Goal: Complete application form: Complete application form

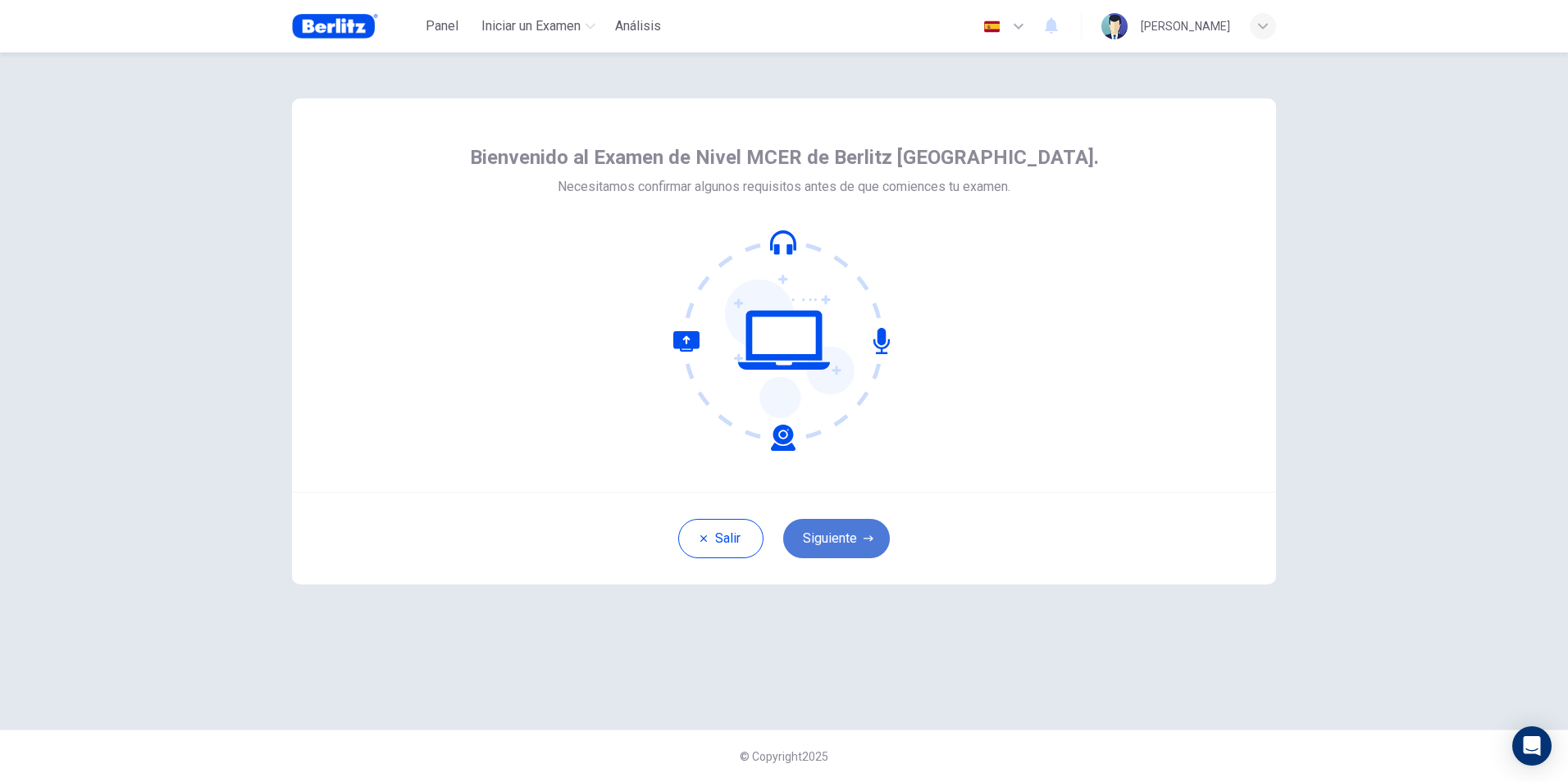
click at [822, 548] on button "Siguiente" at bounding box center [836, 539] width 106 height 40
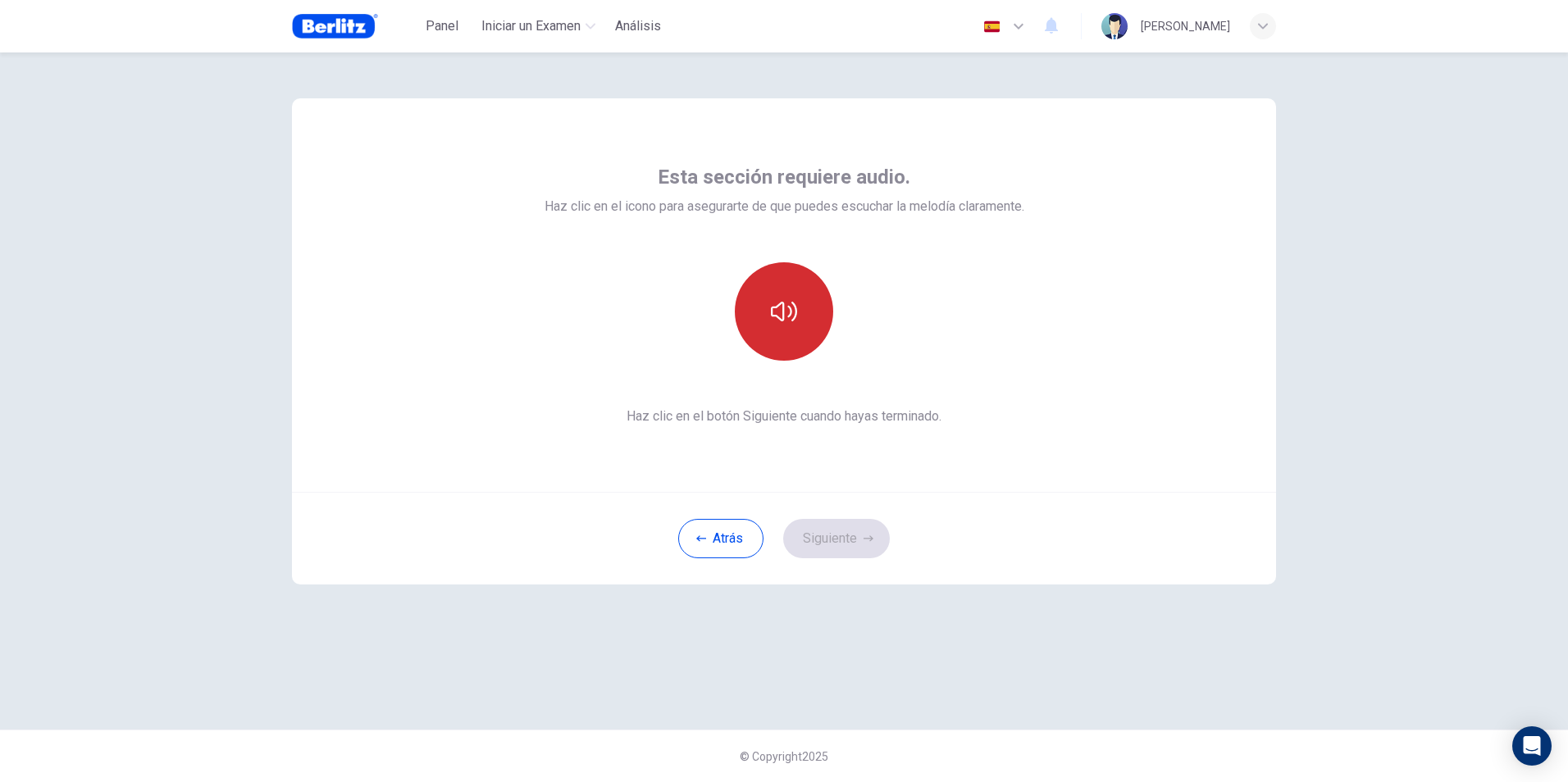
click at [782, 308] on icon "button" at bounding box center [784, 311] width 26 height 26
click at [839, 536] on button "Siguiente" at bounding box center [836, 539] width 106 height 40
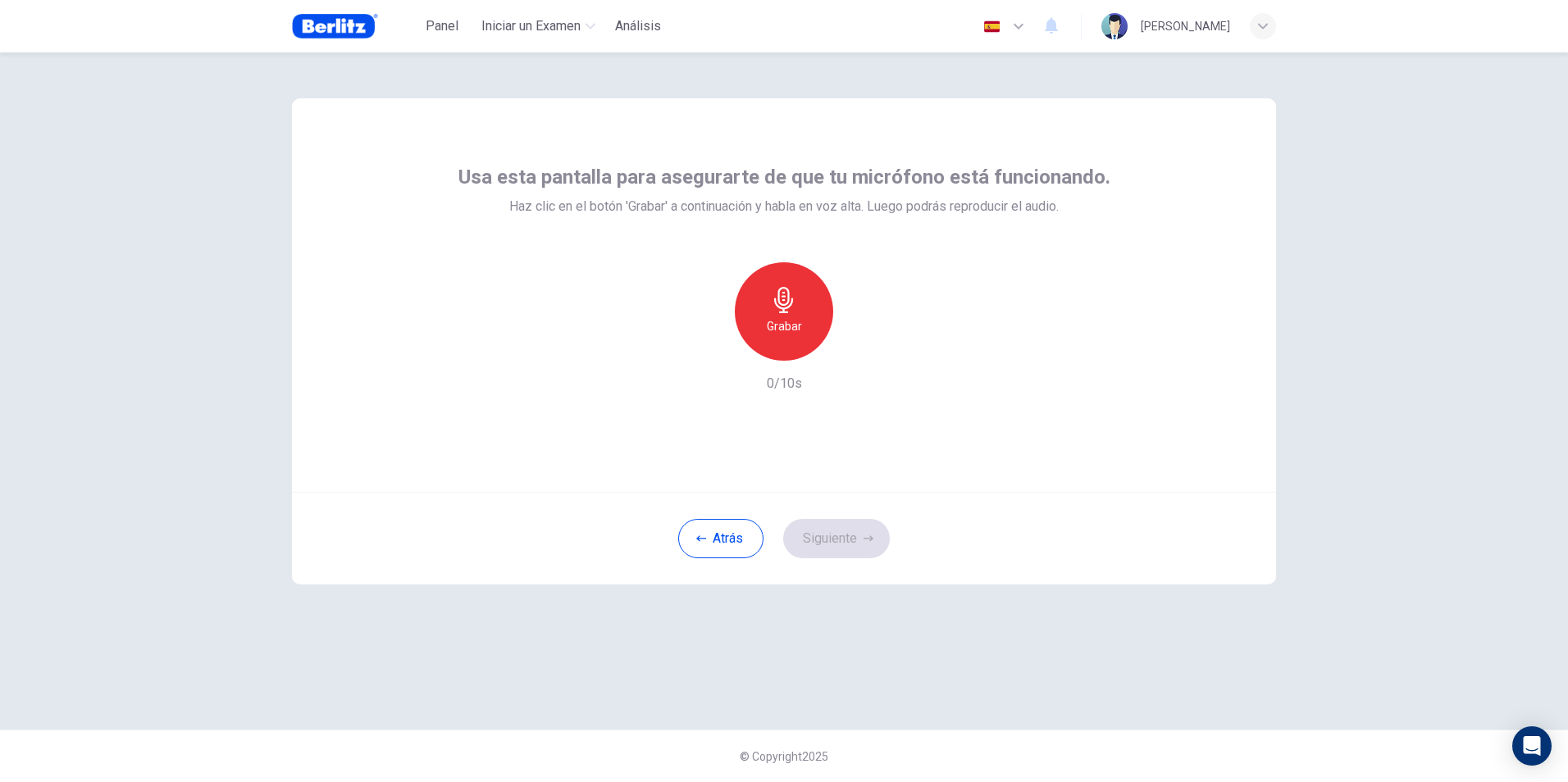
click at [799, 324] on h6 "Grabar" at bounding box center [784, 326] width 35 height 20
click at [787, 327] on h6 "Detener" at bounding box center [784, 326] width 41 height 20
click at [862, 351] on icon "button" at bounding box center [859, 347] width 16 height 16
click at [844, 538] on button "Siguiente" at bounding box center [836, 539] width 106 height 40
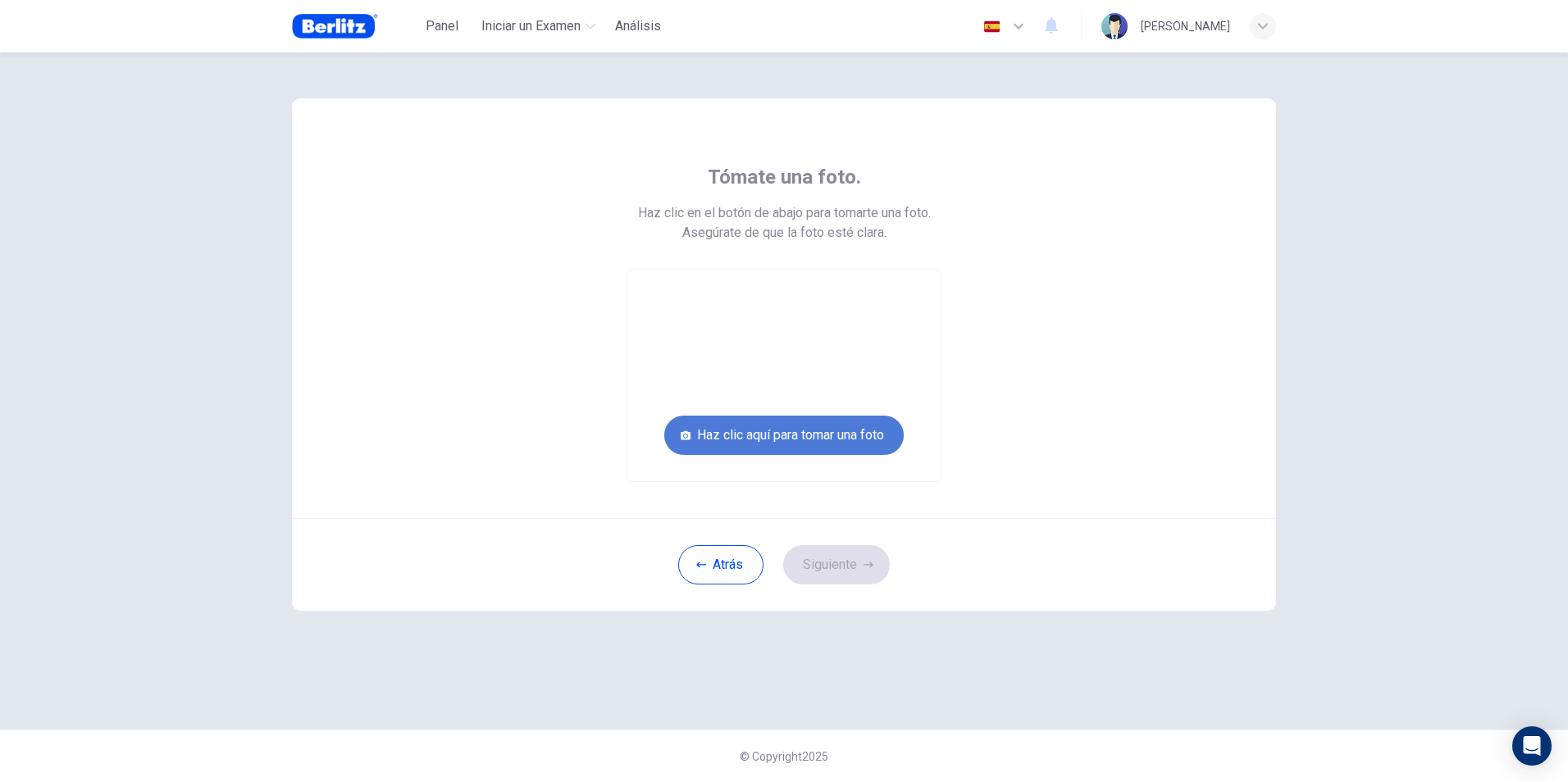
click at [795, 444] on button "Haz clic aquí para tomar una foto" at bounding box center [784, 436] width 239 height 40
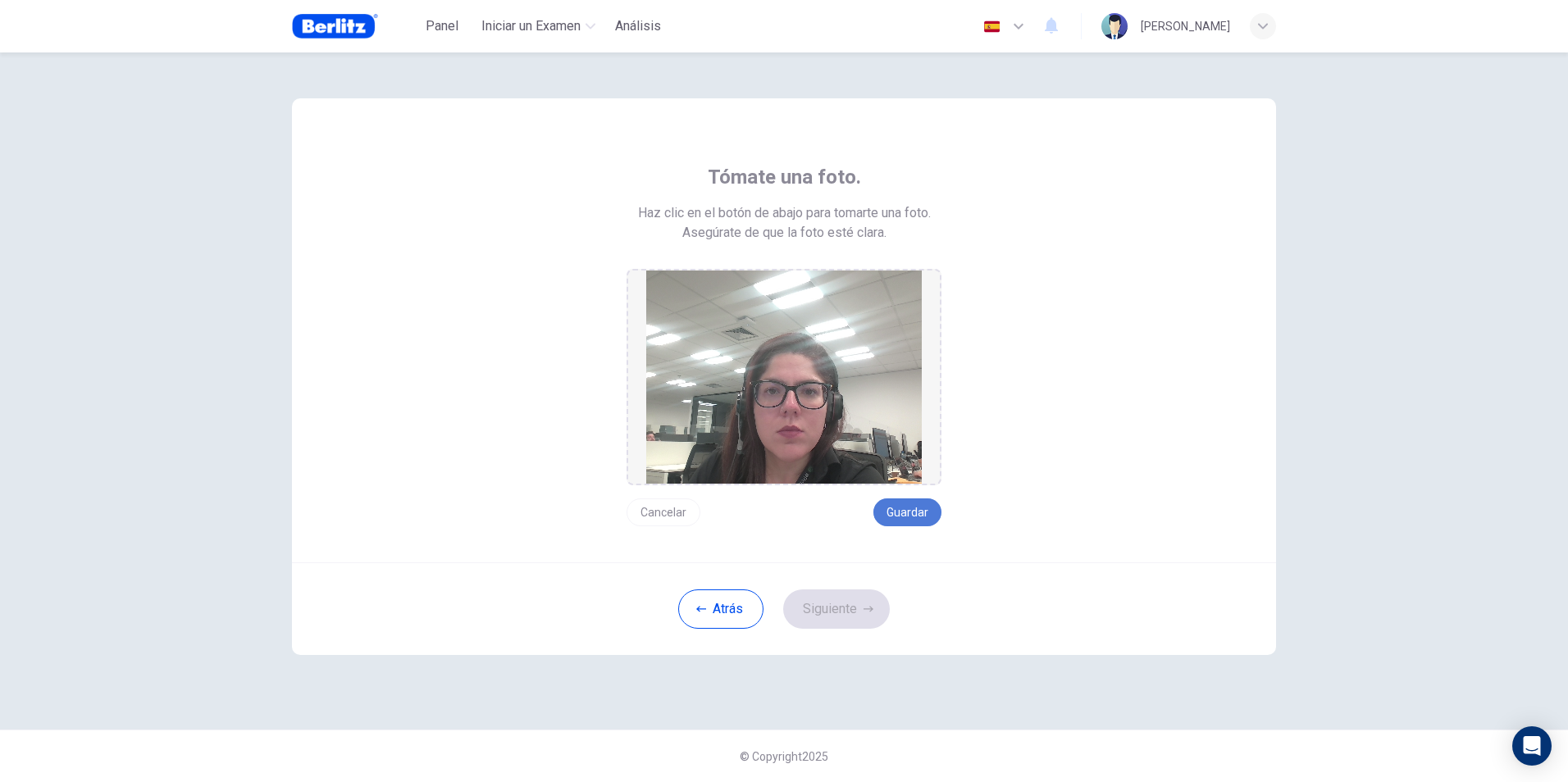
click at [916, 508] on button "Guardar" at bounding box center [907, 513] width 68 height 28
click at [840, 606] on button "Siguiente" at bounding box center [836, 610] width 106 height 40
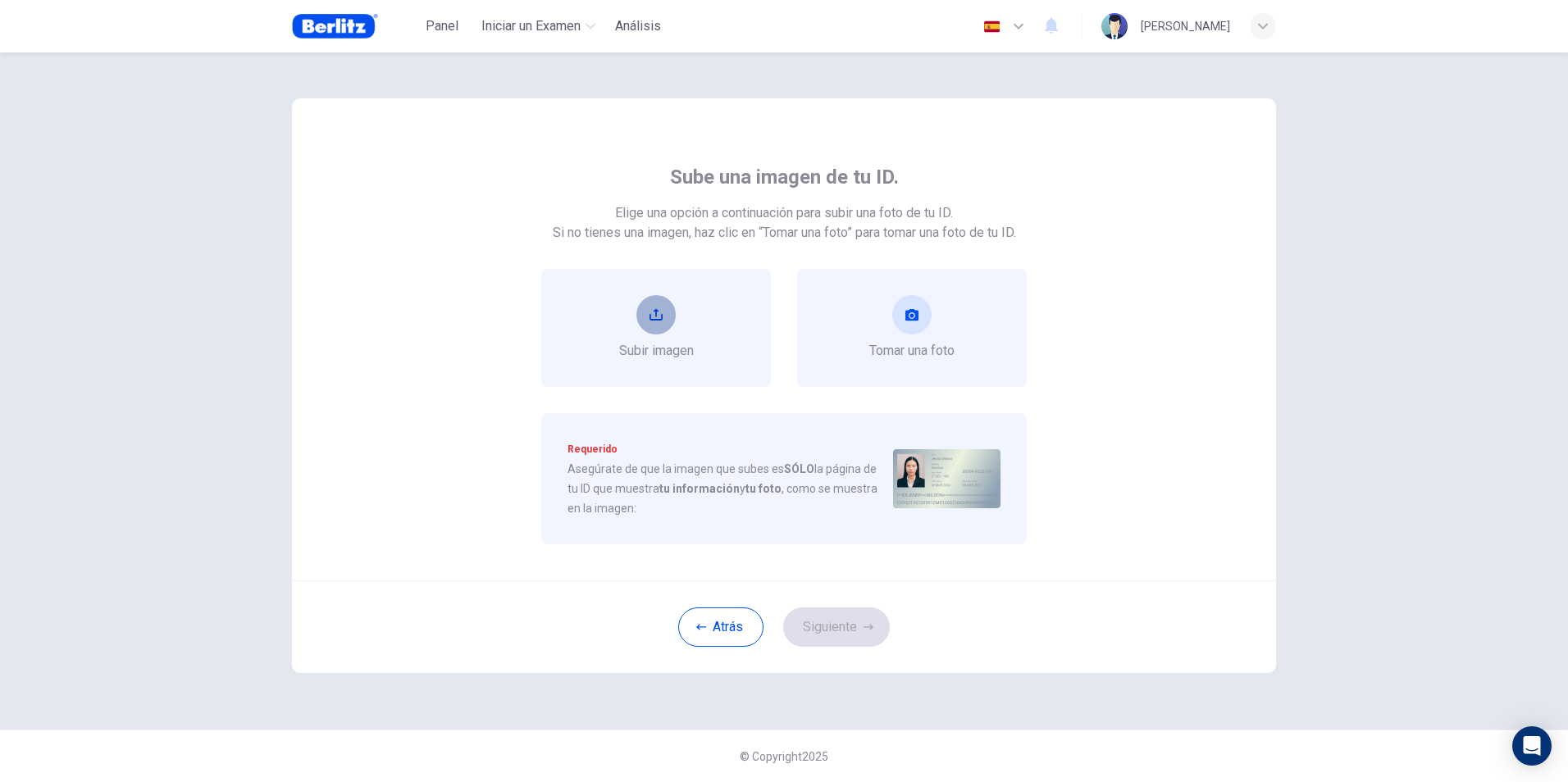
click at [672, 322] on button "upload" at bounding box center [656, 315] width 40 height 40
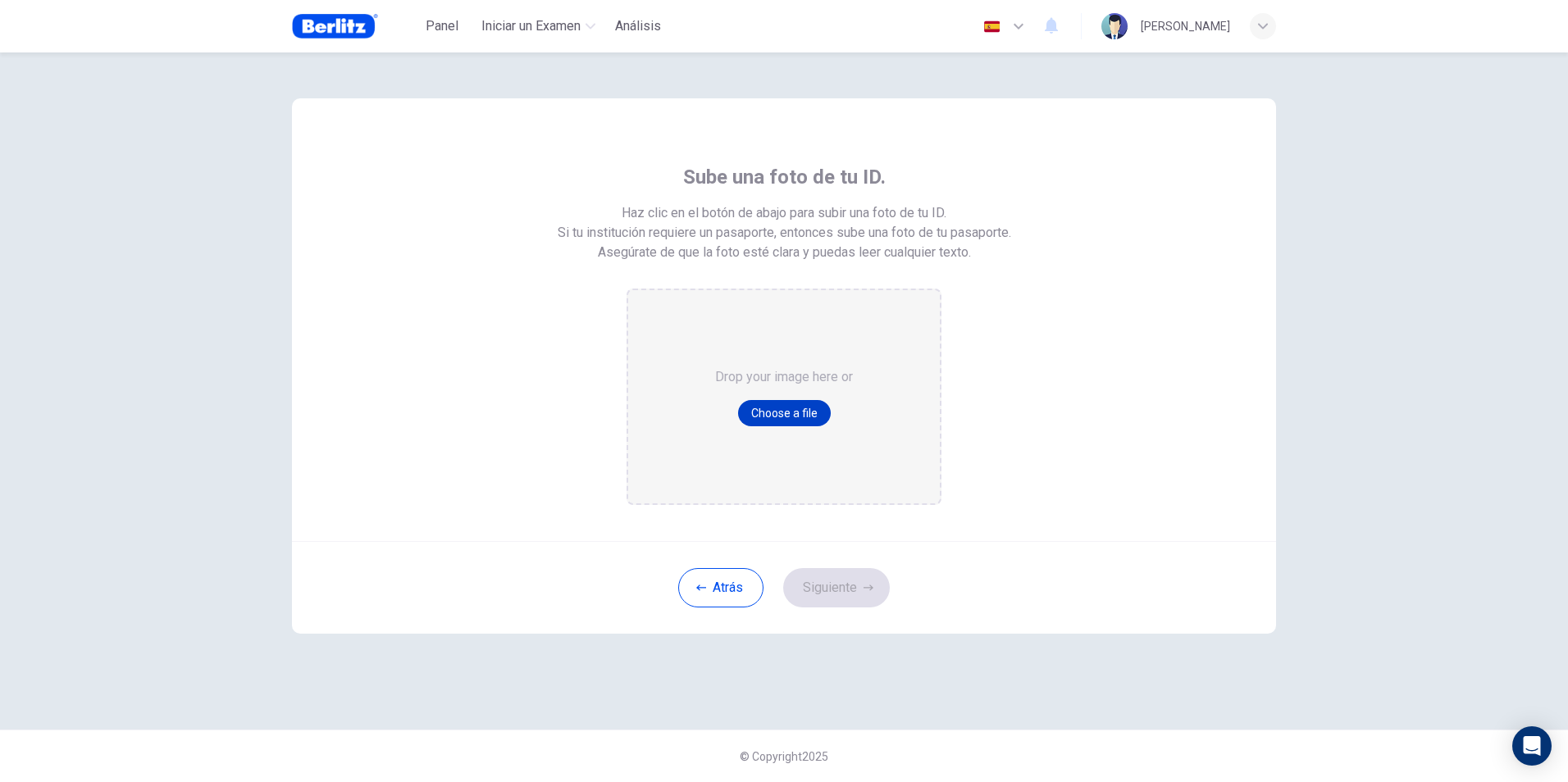
click at [786, 425] on button "Choose a file" at bounding box center [784, 413] width 92 height 26
click at [791, 404] on button "Choose a file" at bounding box center [784, 413] width 92 height 26
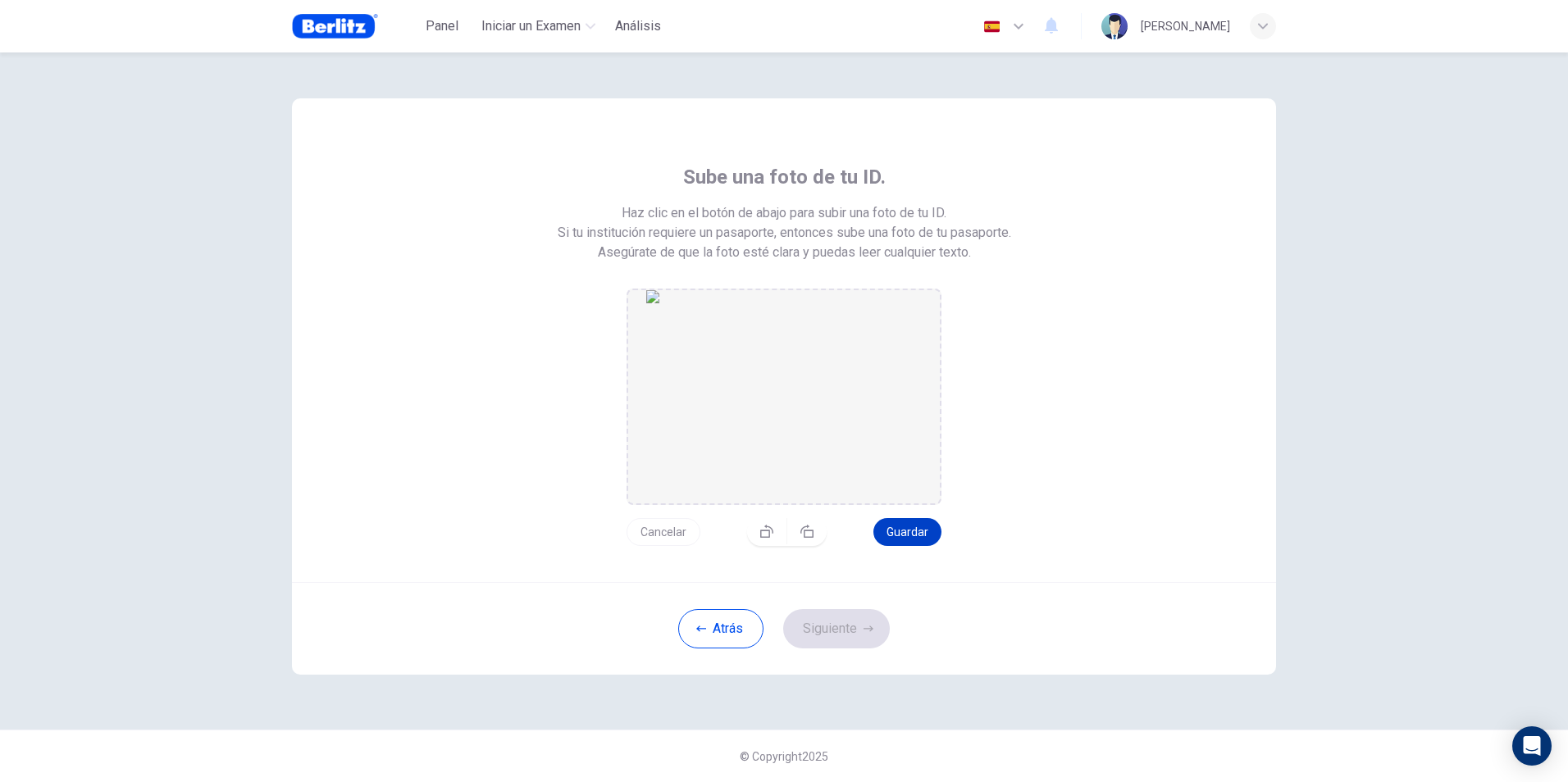
click at [919, 525] on button "Guardar" at bounding box center [907, 533] width 68 height 28
click at [858, 620] on button "Siguiente" at bounding box center [836, 629] width 106 height 40
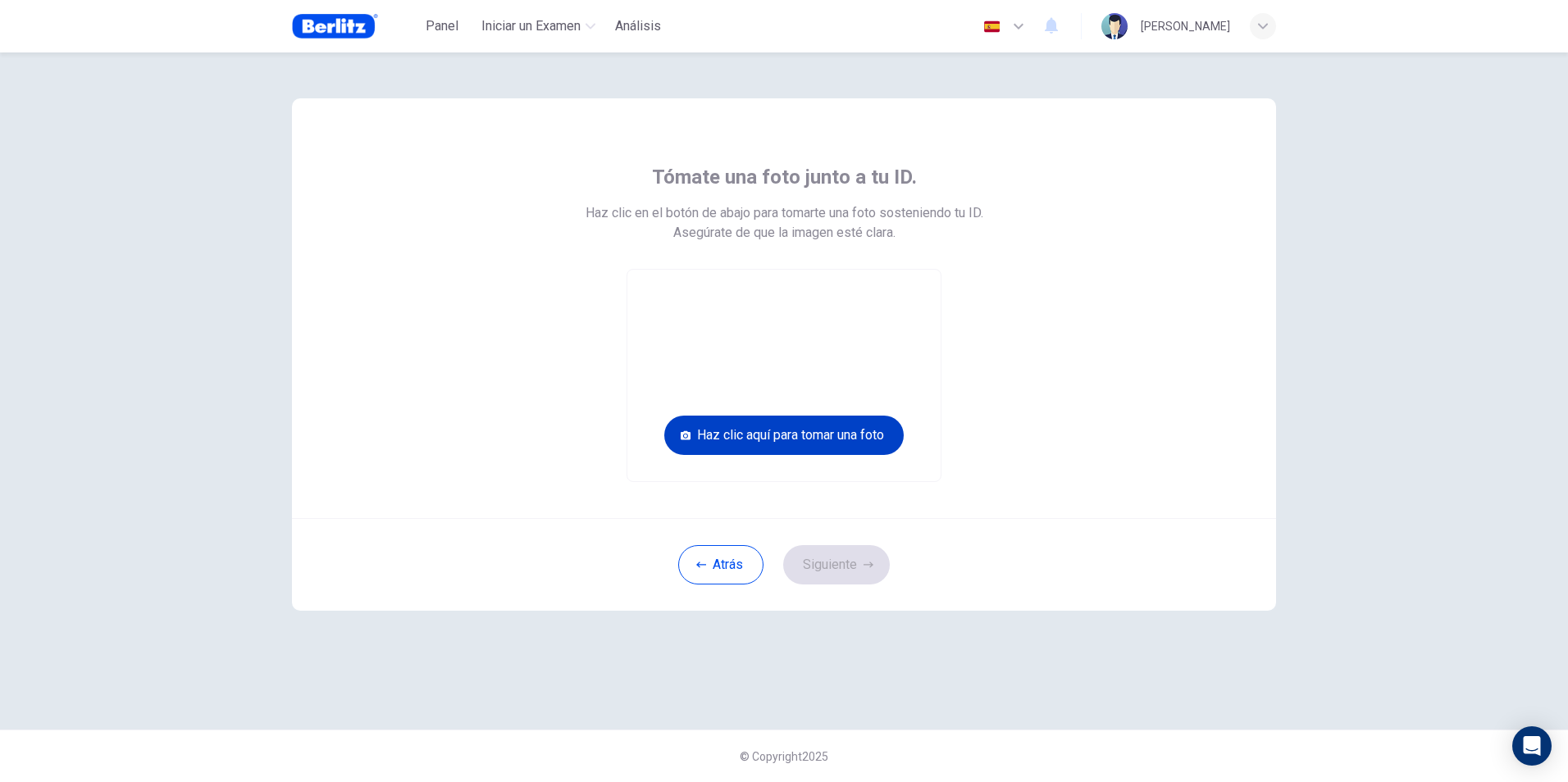
click at [823, 417] on button "Haz clic aquí para tomar una foto" at bounding box center [784, 436] width 239 height 40
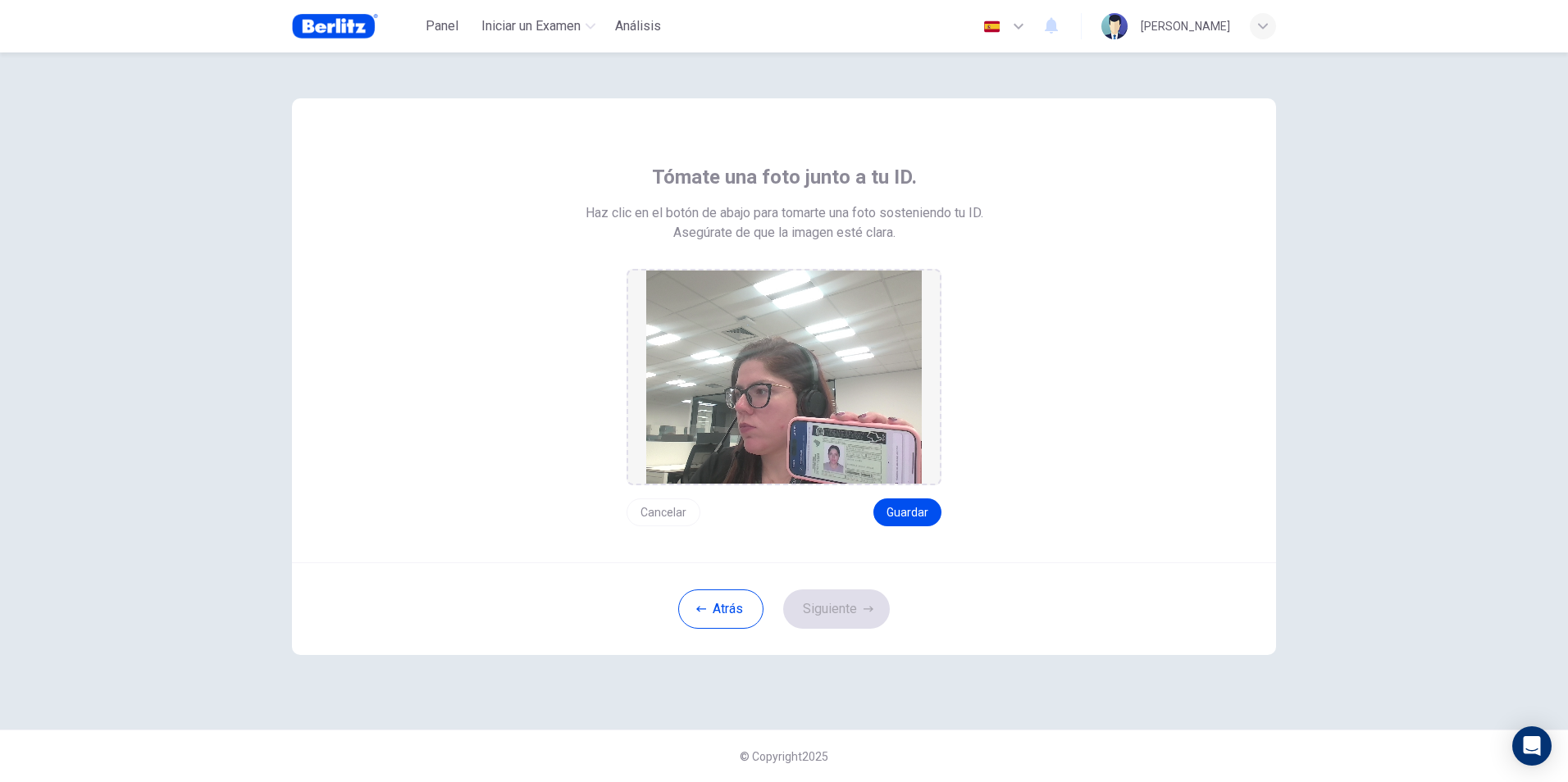
click at [648, 519] on button "Cancelar" at bounding box center [664, 513] width 73 height 28
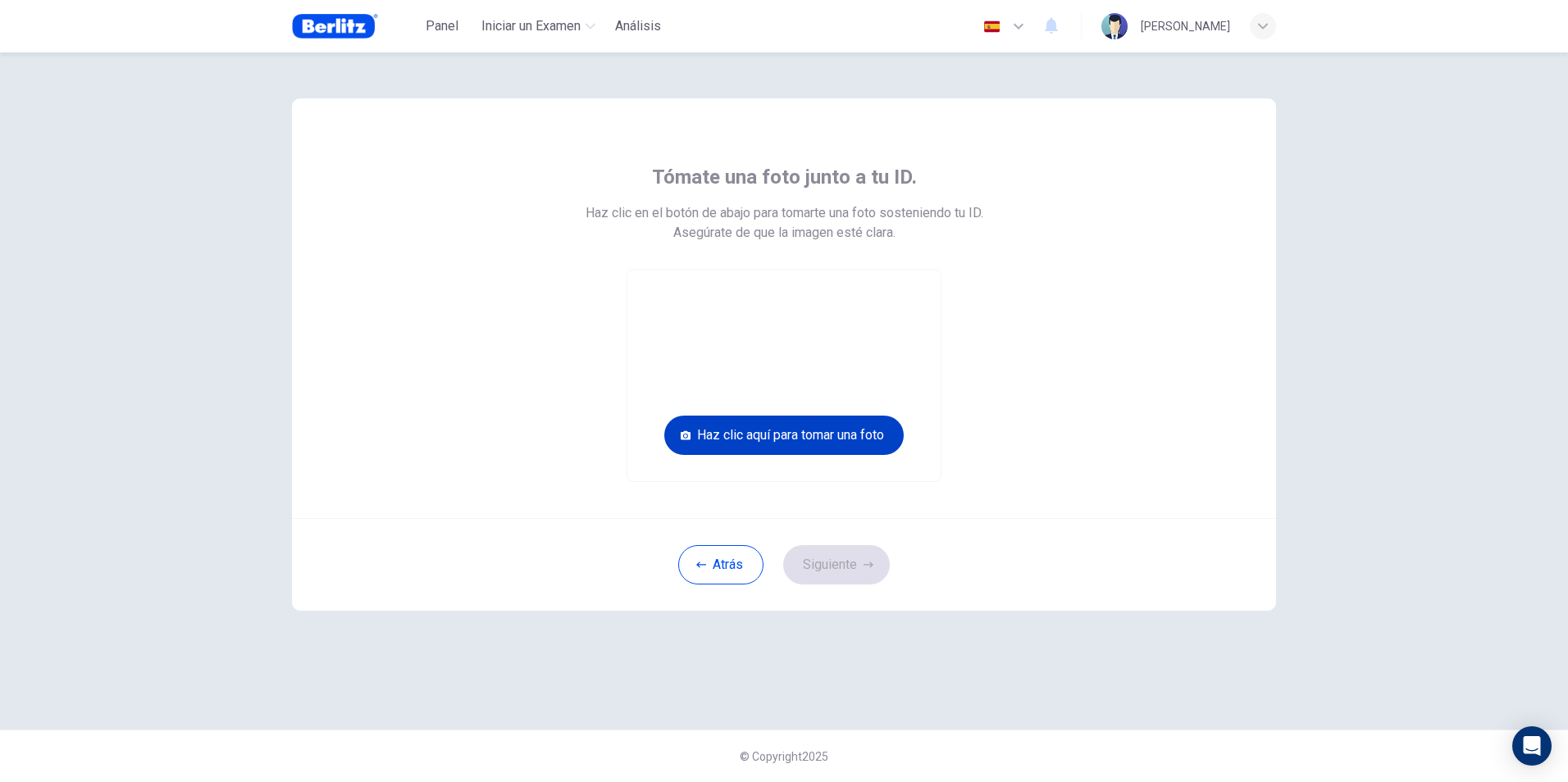
click at [826, 437] on button "Haz clic aquí para tomar una foto" at bounding box center [784, 436] width 239 height 40
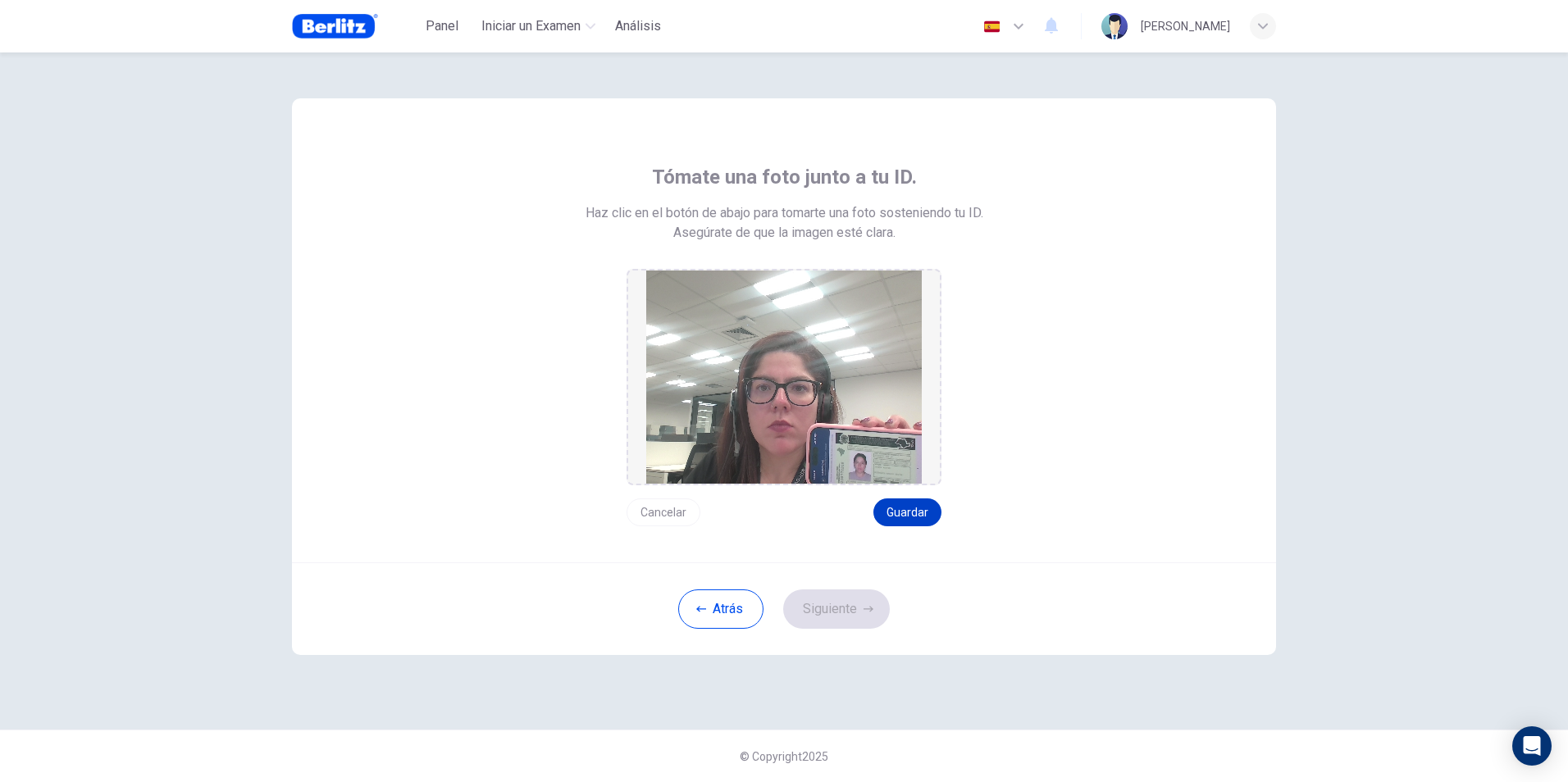
click at [914, 520] on button "Guardar" at bounding box center [907, 513] width 68 height 28
click at [854, 614] on button "Siguiente" at bounding box center [836, 610] width 106 height 40
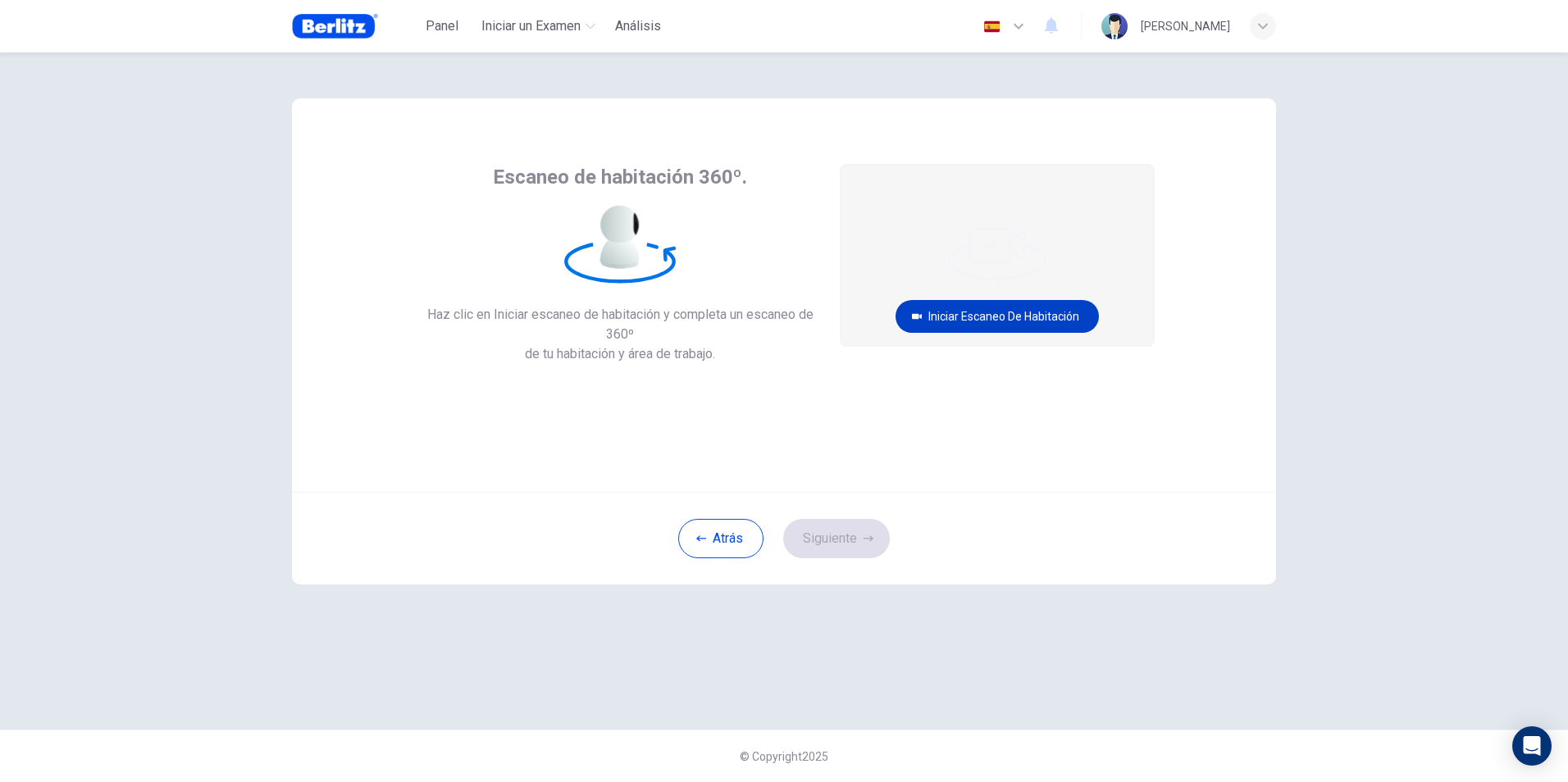
click at [1048, 313] on button "Iniciar escaneo de habitación" at bounding box center [998, 316] width 203 height 33
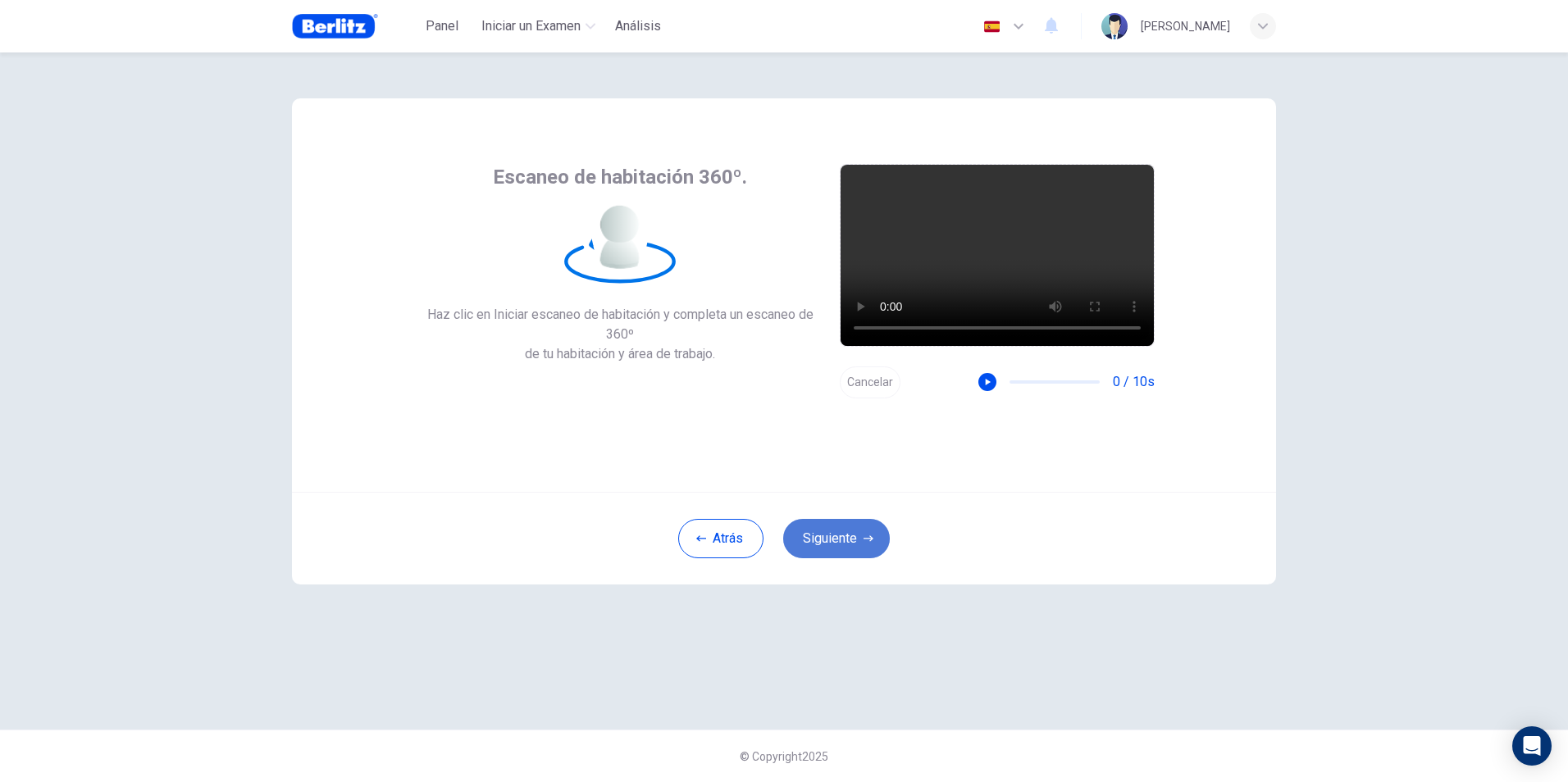
click at [856, 536] on button "Siguiente" at bounding box center [836, 539] width 106 height 40
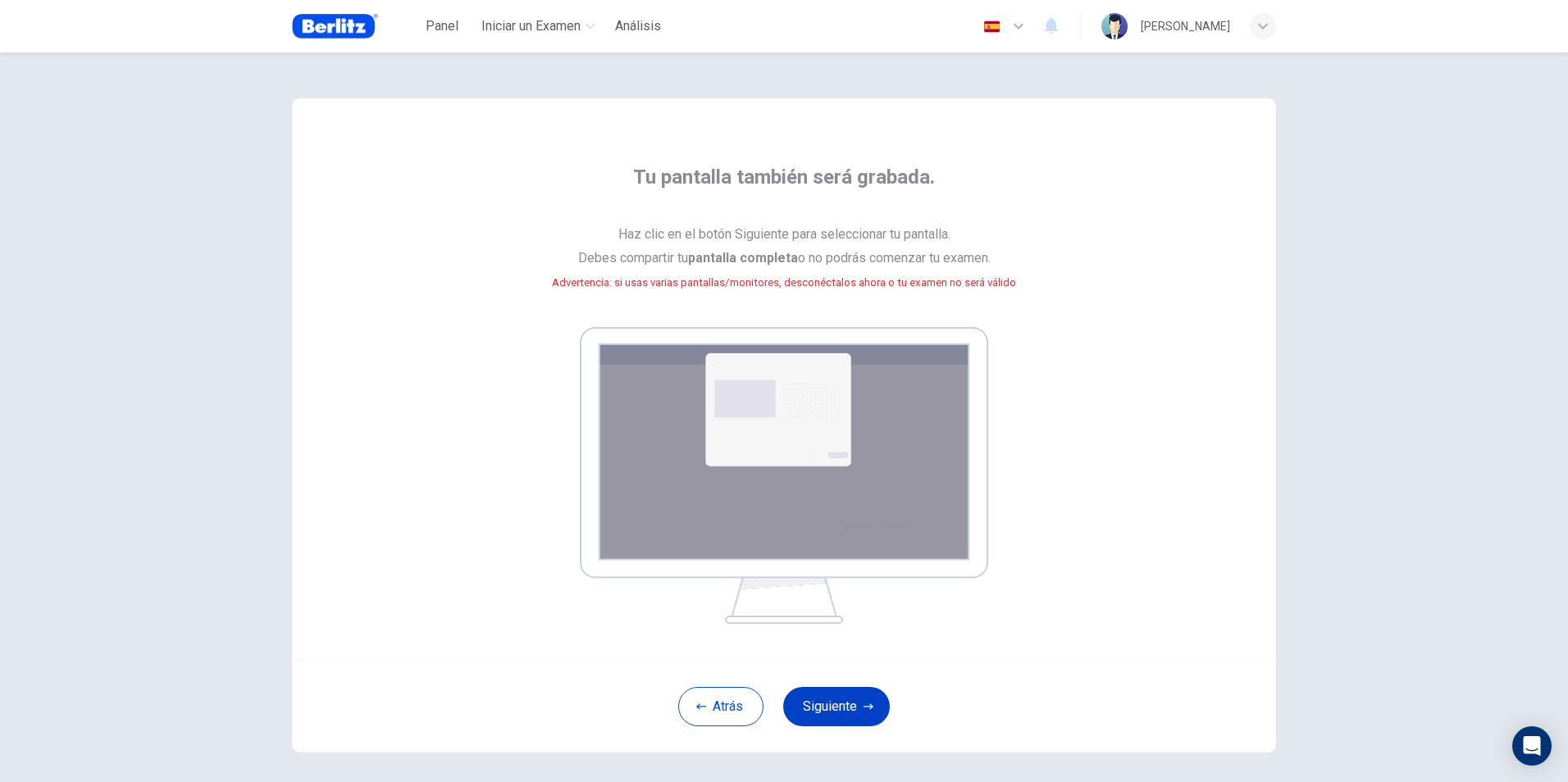
click at [817, 710] on button "Siguiente" at bounding box center [836, 707] width 106 height 40
click at [852, 710] on button "Siguiente" at bounding box center [836, 707] width 106 height 40
click at [845, 708] on button "Siguiente" at bounding box center [836, 707] width 106 height 40
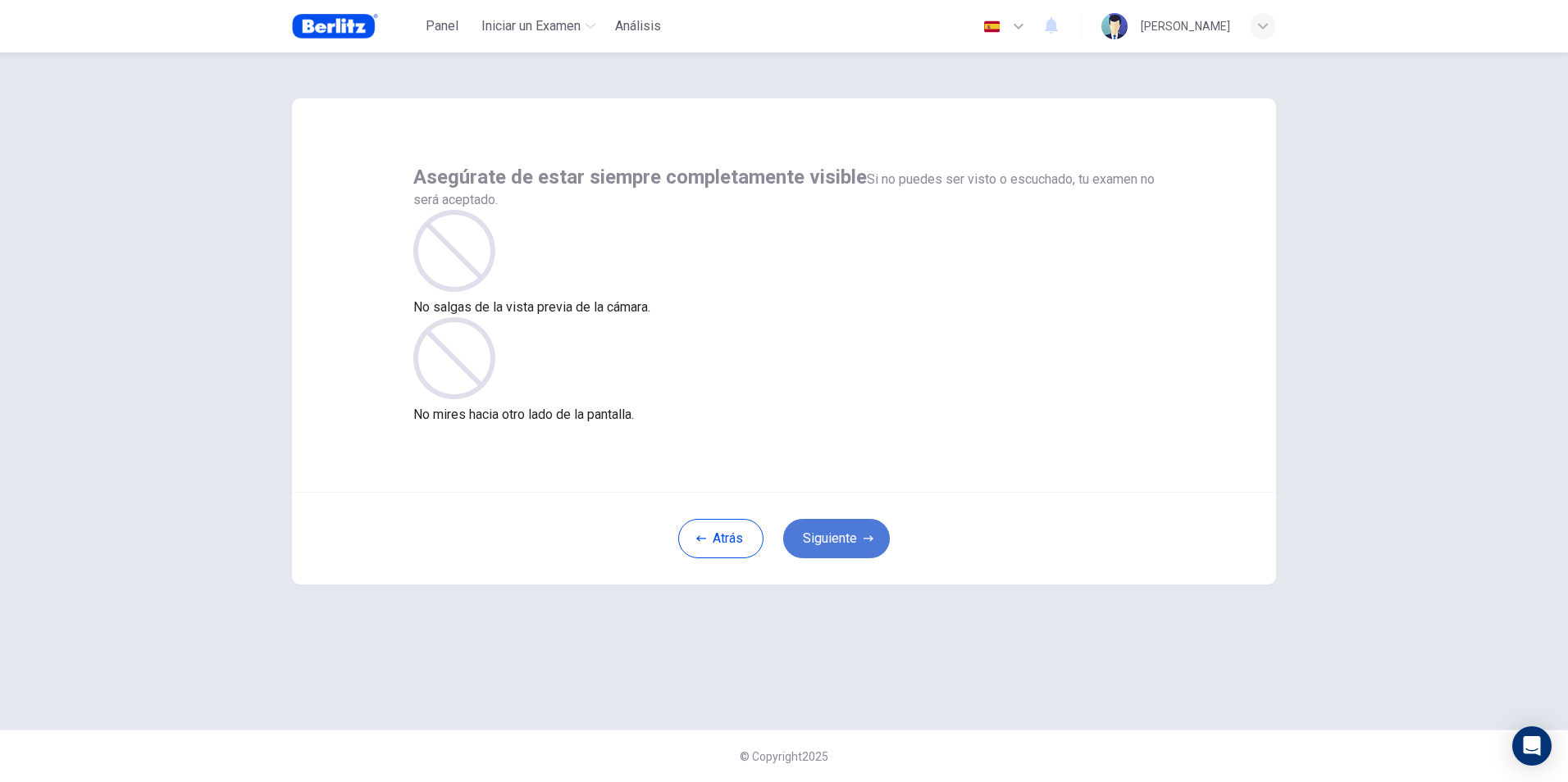
click at [845, 551] on button "Siguiente" at bounding box center [836, 539] width 106 height 40
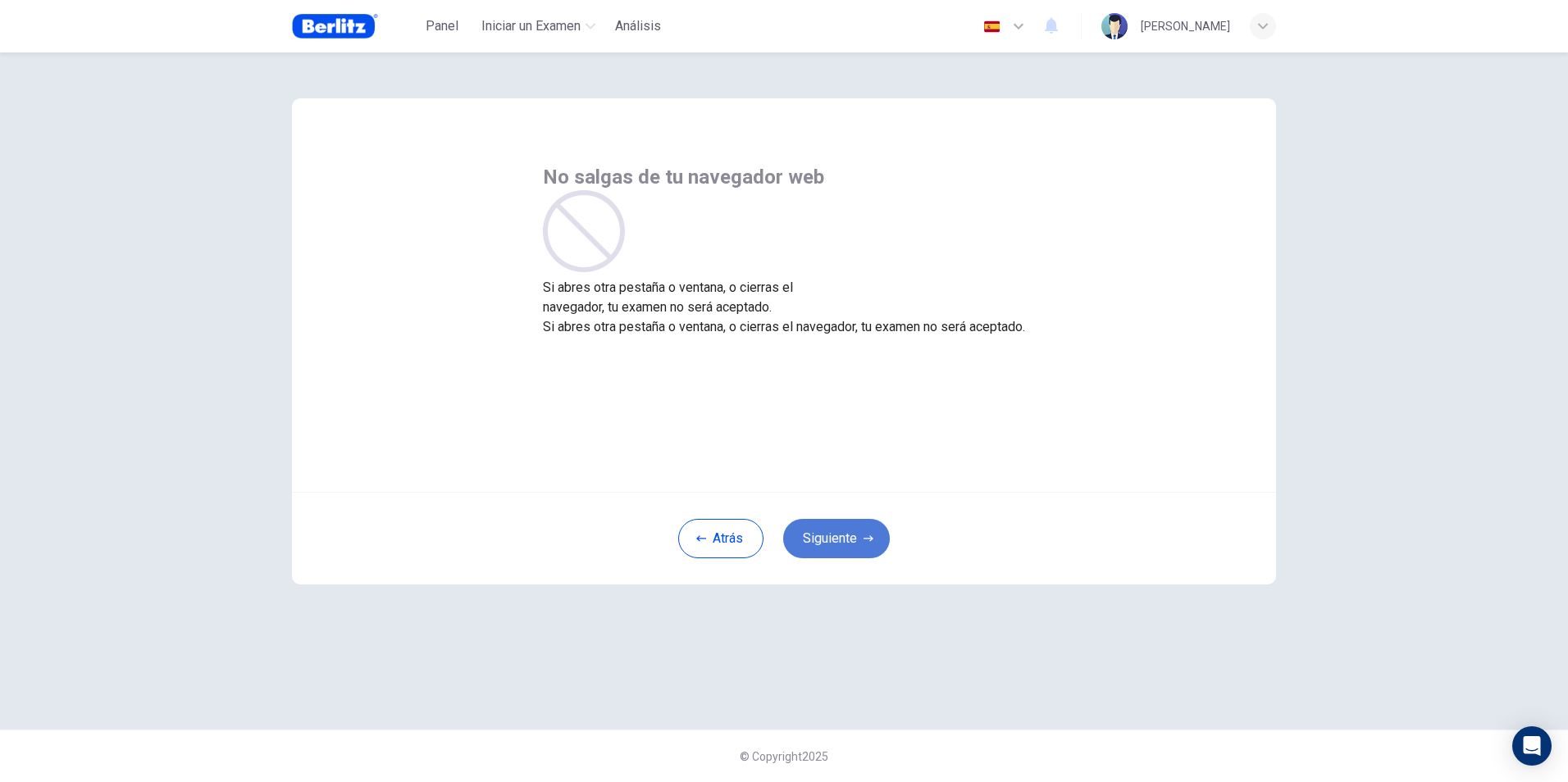
click at [845, 551] on button "Siguiente" at bounding box center [836, 539] width 106 height 40
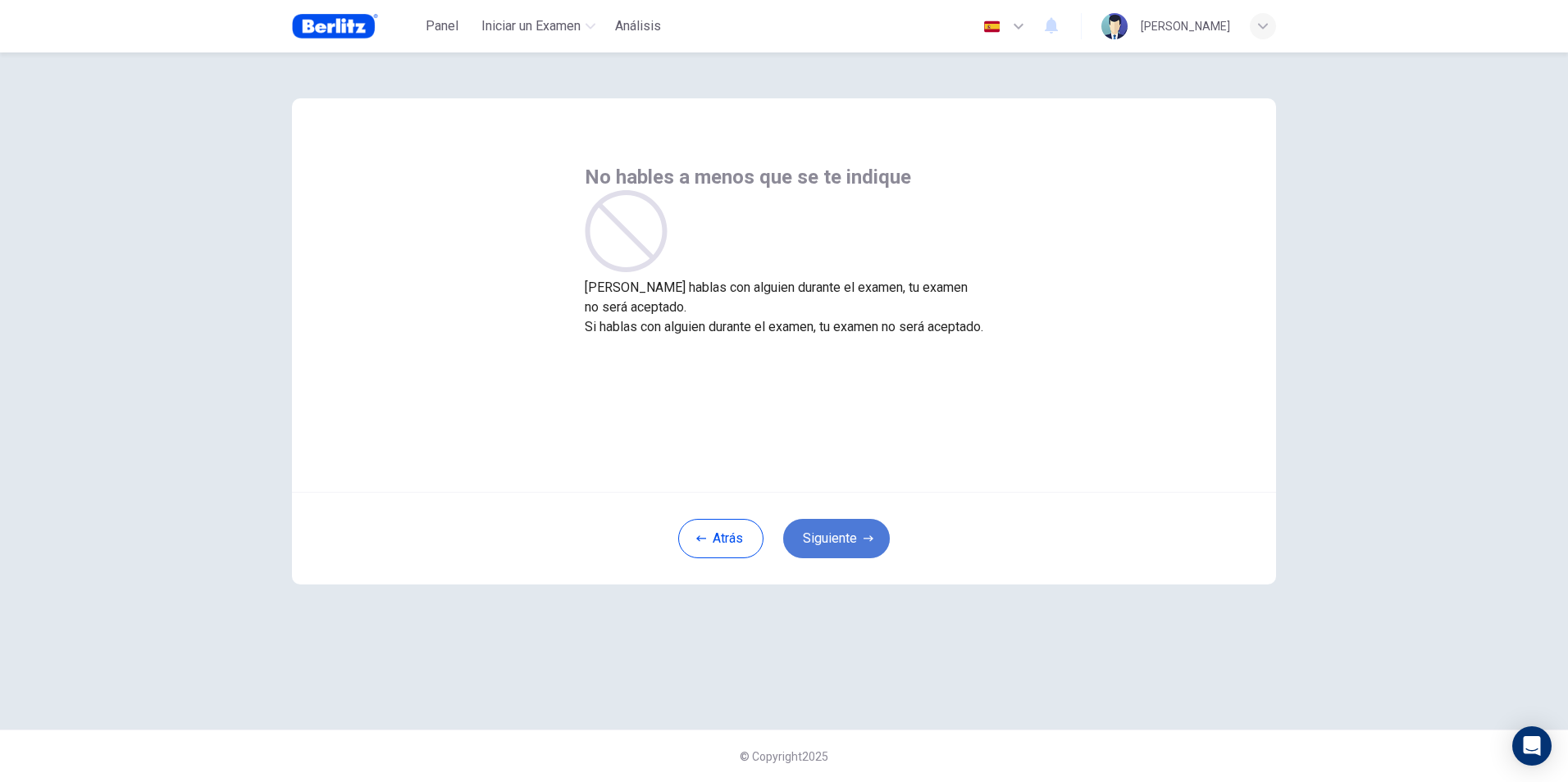
click at [845, 551] on button "Siguiente" at bounding box center [836, 539] width 106 height 40
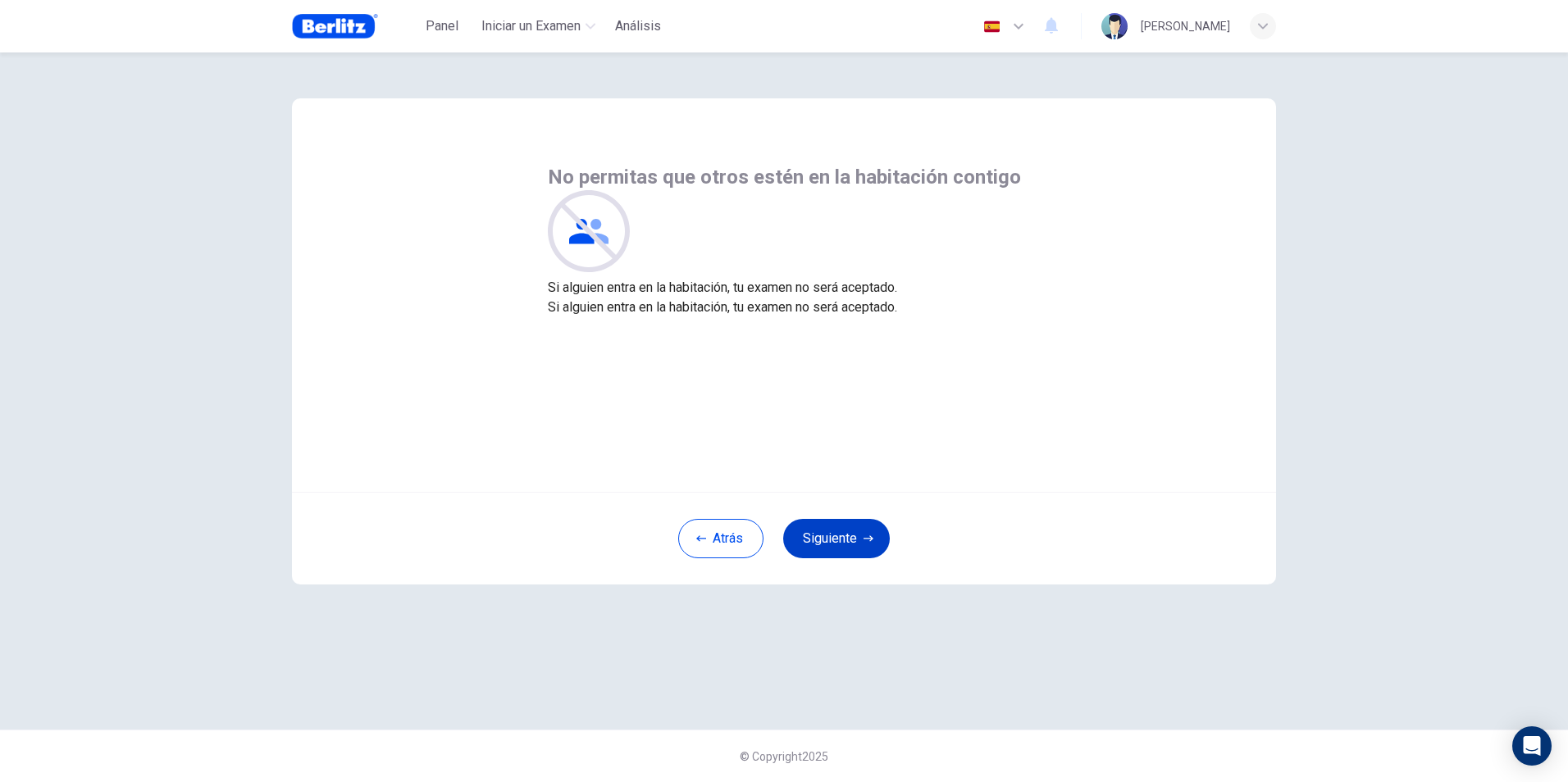
click at [845, 551] on button "Siguiente" at bounding box center [836, 539] width 106 height 40
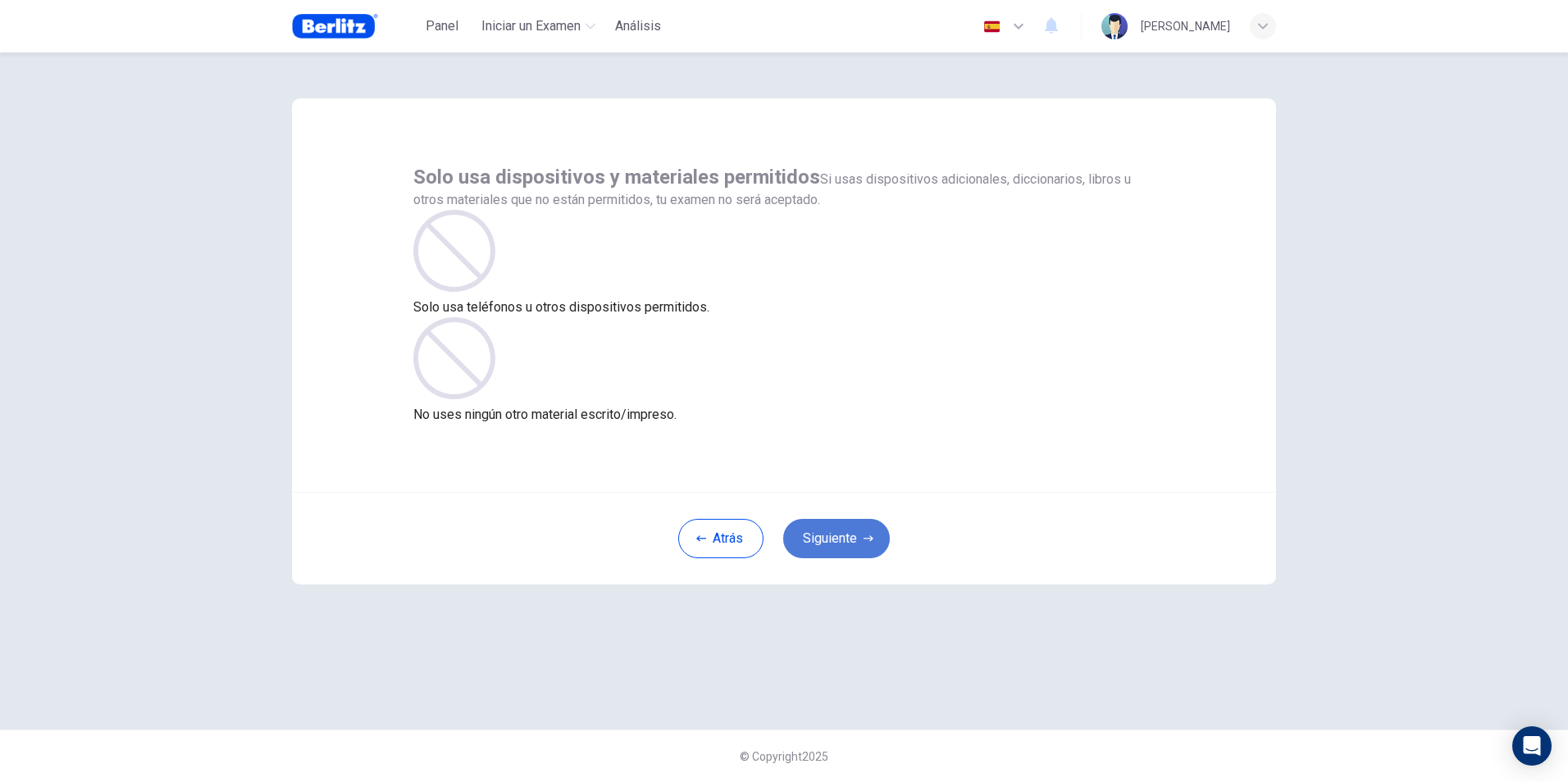
click at [845, 551] on button "Siguiente" at bounding box center [836, 539] width 106 height 40
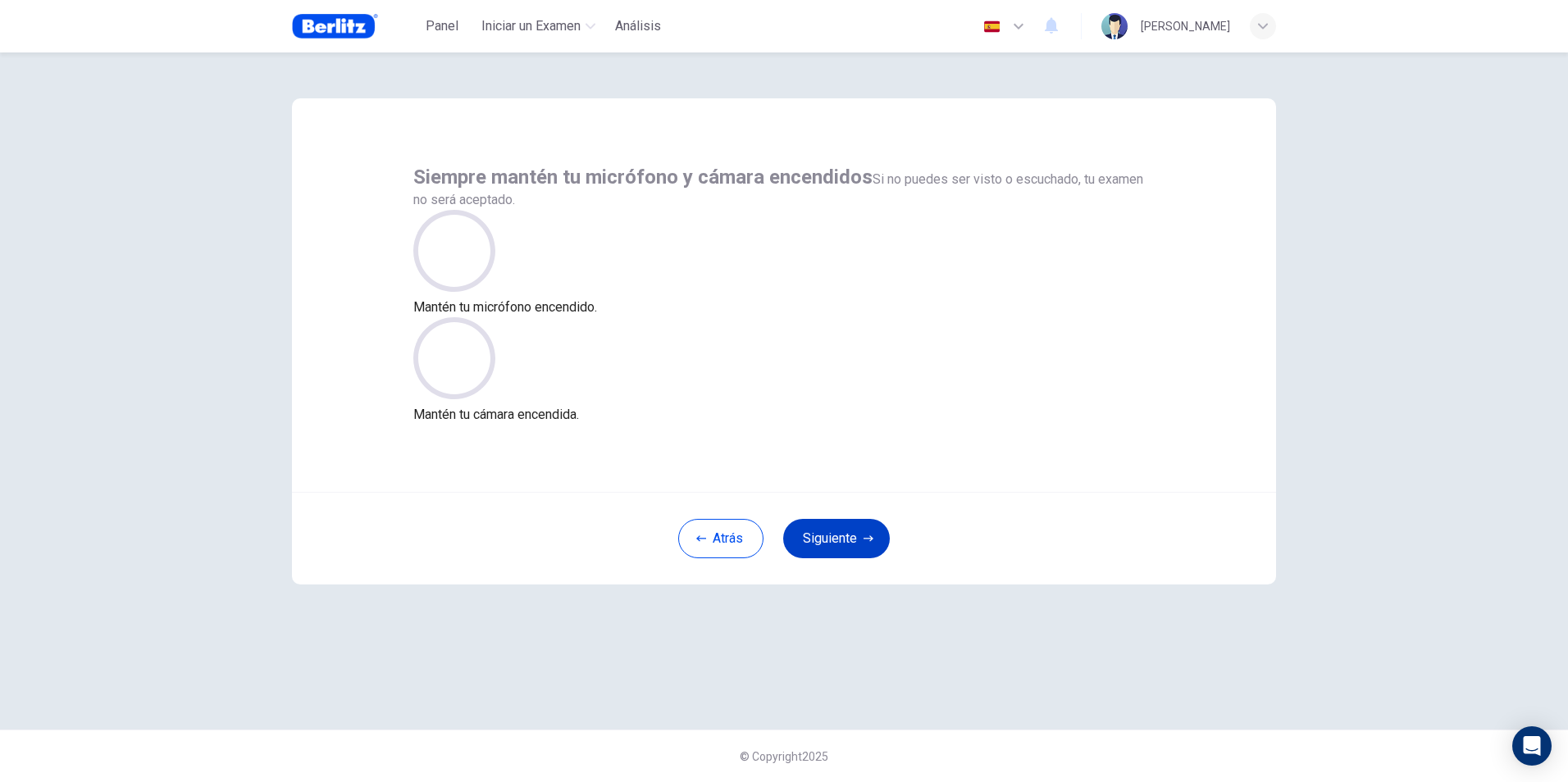
click at [845, 551] on button "Siguiente" at bounding box center [836, 539] width 106 height 40
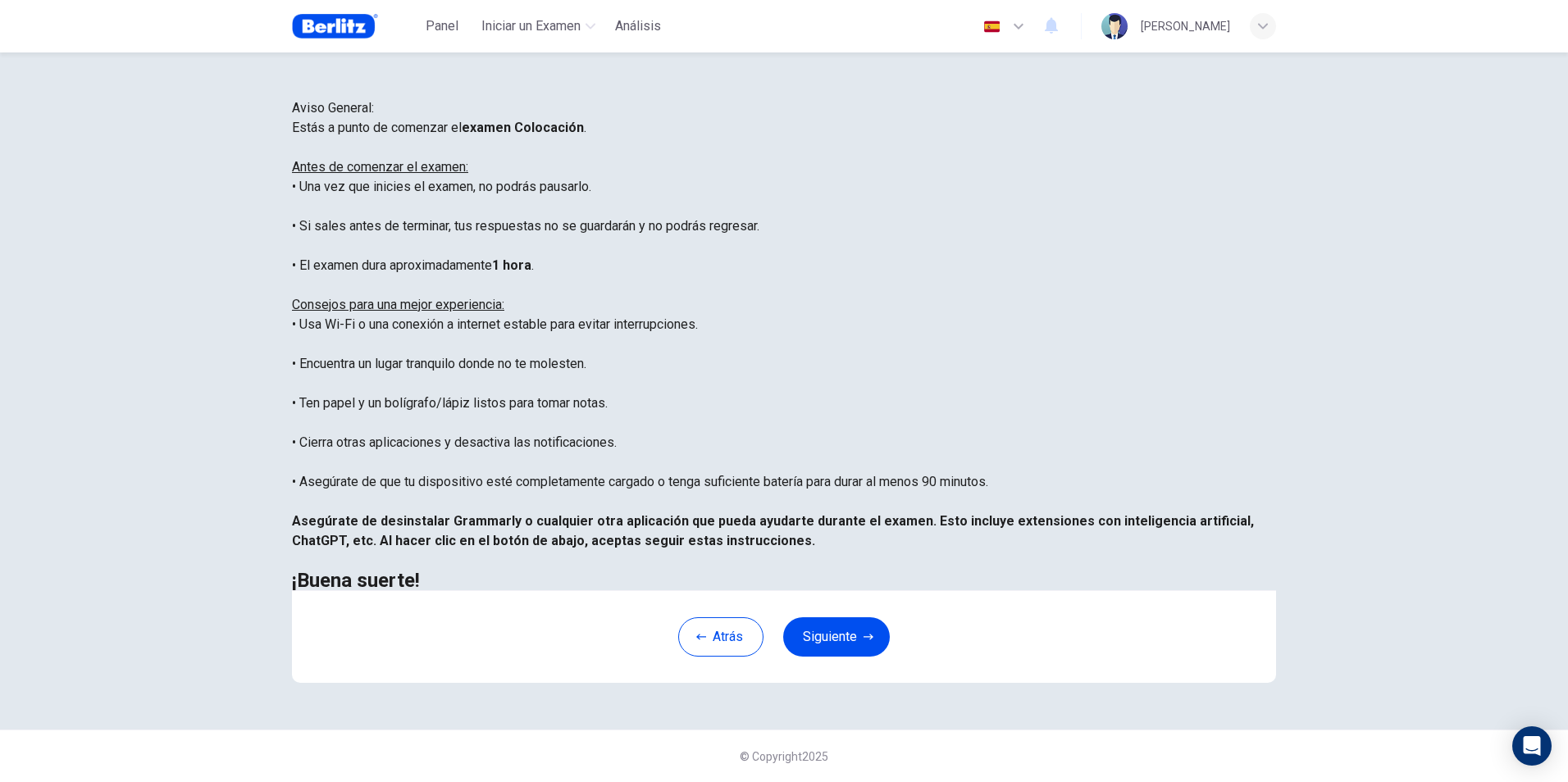
scroll to position [82, 0]
